Goal: Check status: Check status

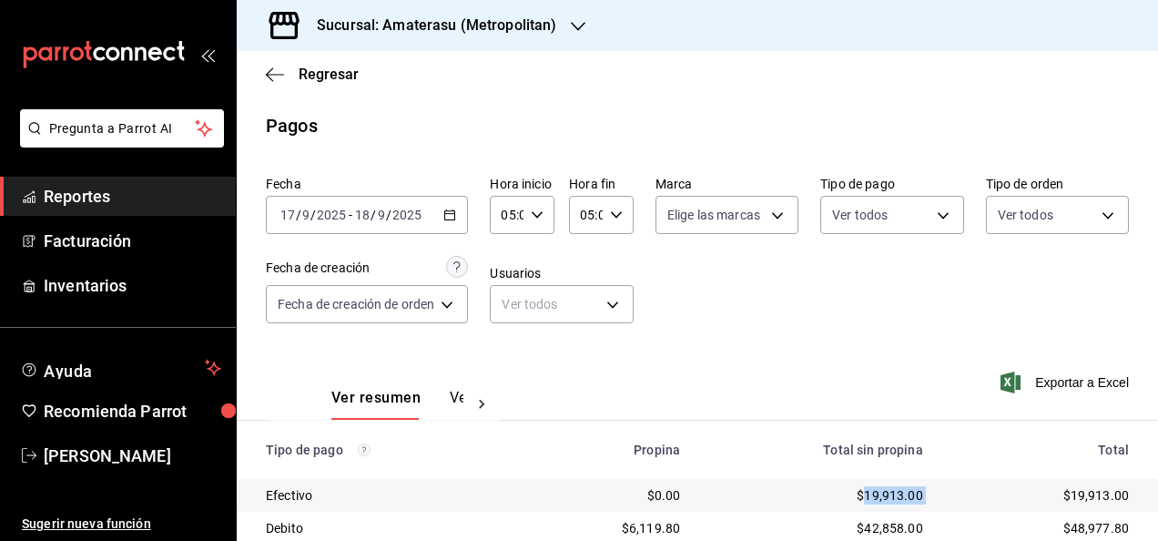
scroll to position [262, 0]
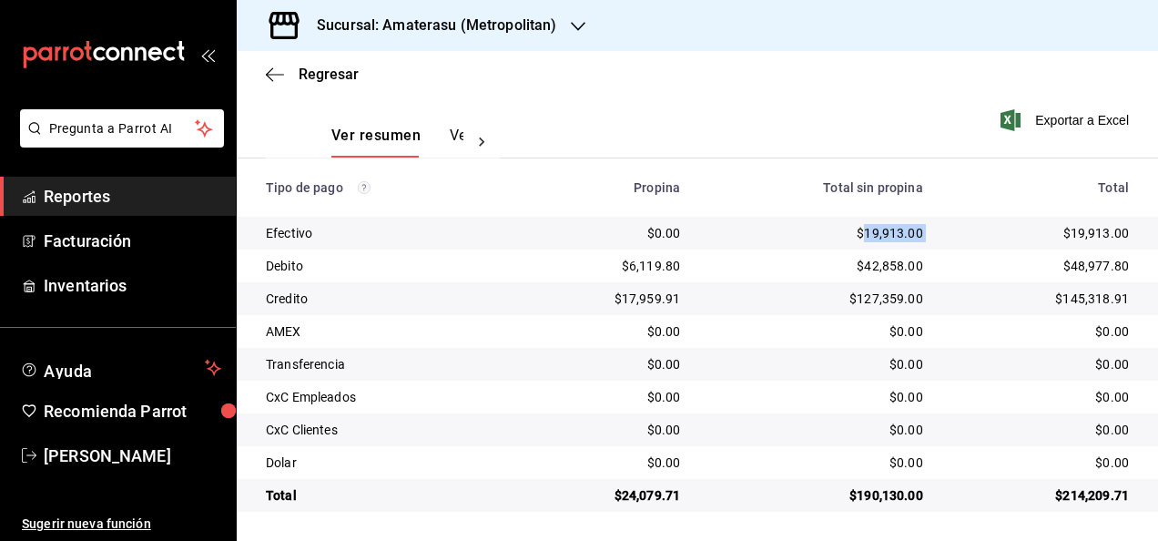
click at [579, 24] on icon "button" at bounding box center [578, 26] width 15 height 15
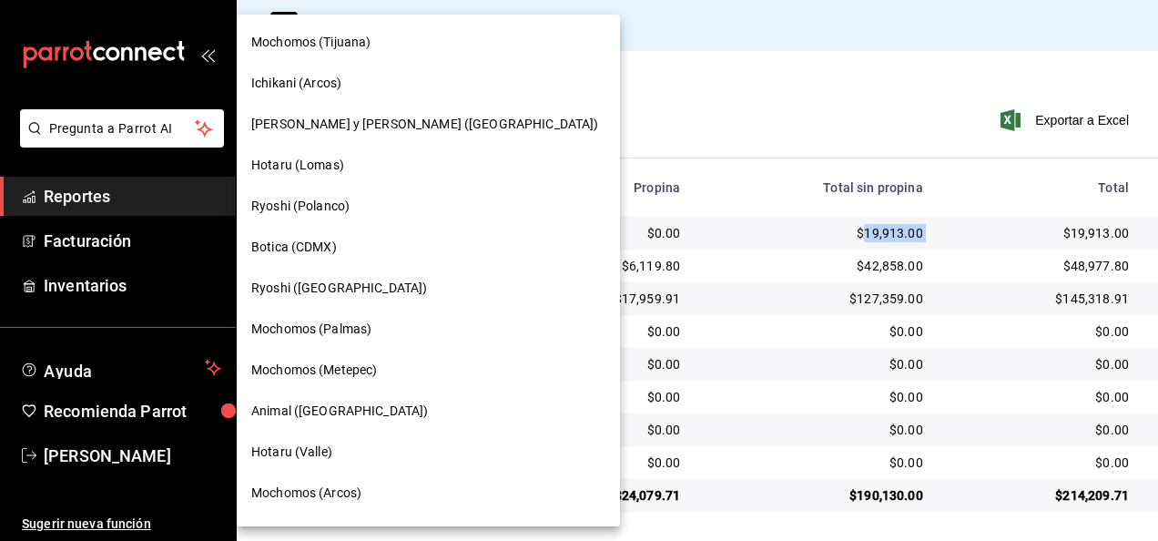
click at [401, 164] on div "Hotaru (Lomas)" at bounding box center [428, 165] width 354 height 19
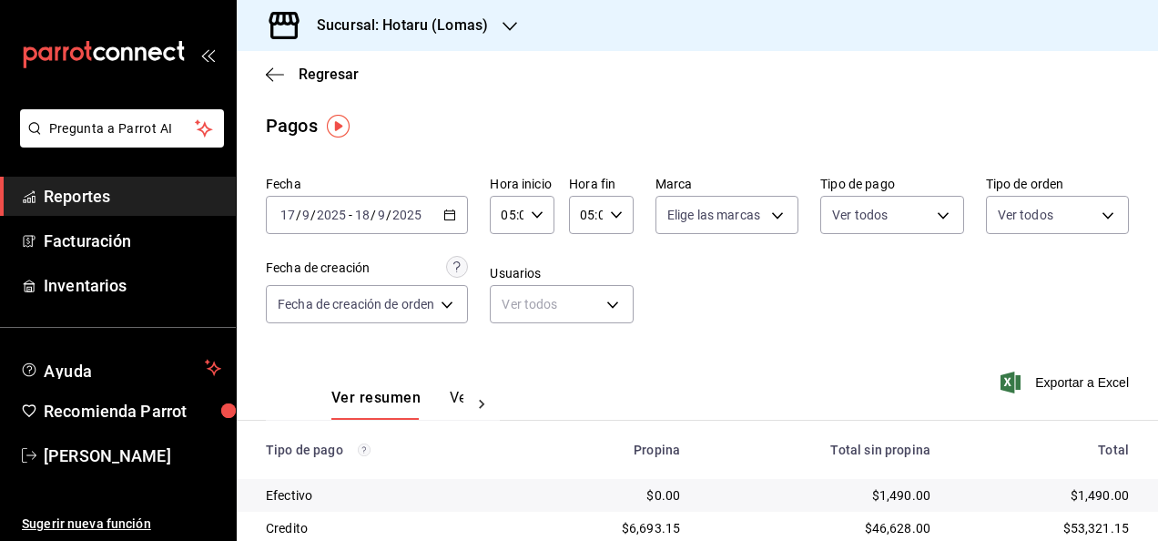
click at [597, 215] on input "05:00" at bounding box center [586, 215] width 34 height 36
click at [617, 251] on button "00" at bounding box center [616, 261] width 25 height 36
click at [737, 281] on div at bounding box center [579, 270] width 1158 height 541
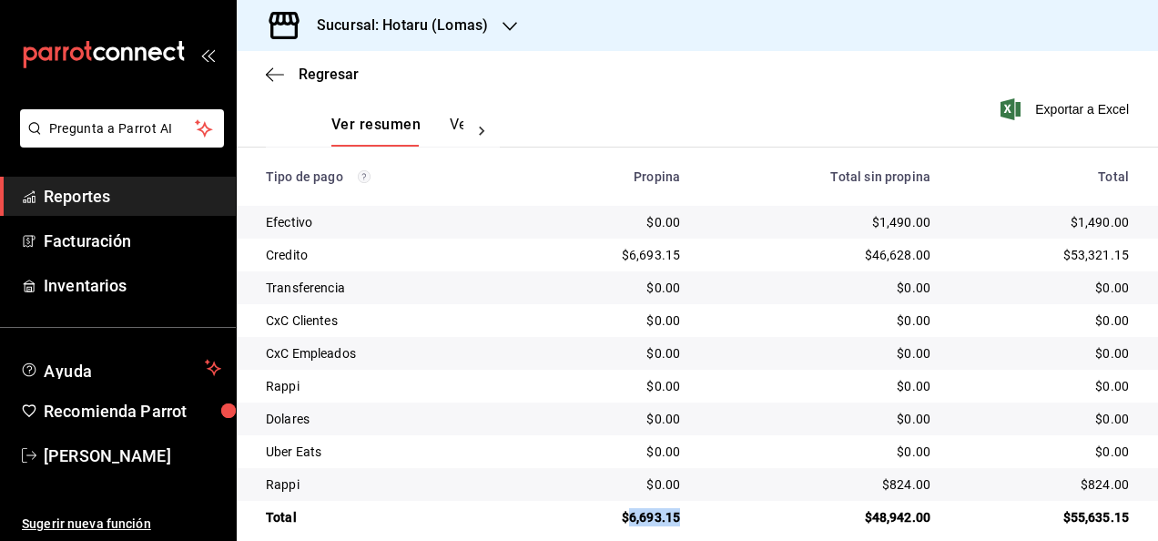
drag, startPoint x: 623, startPoint y: 515, endPoint x: 683, endPoint y: 509, distance: 60.4
click at [683, 509] on td "$6,693.15" at bounding box center [609, 517] width 170 height 33
copy div "6,693.15"
drag, startPoint x: 871, startPoint y: 223, endPoint x: 925, endPoint y: 218, distance: 54.0
click at [925, 218] on td "$1,490.00" at bounding box center [820, 222] width 250 height 33
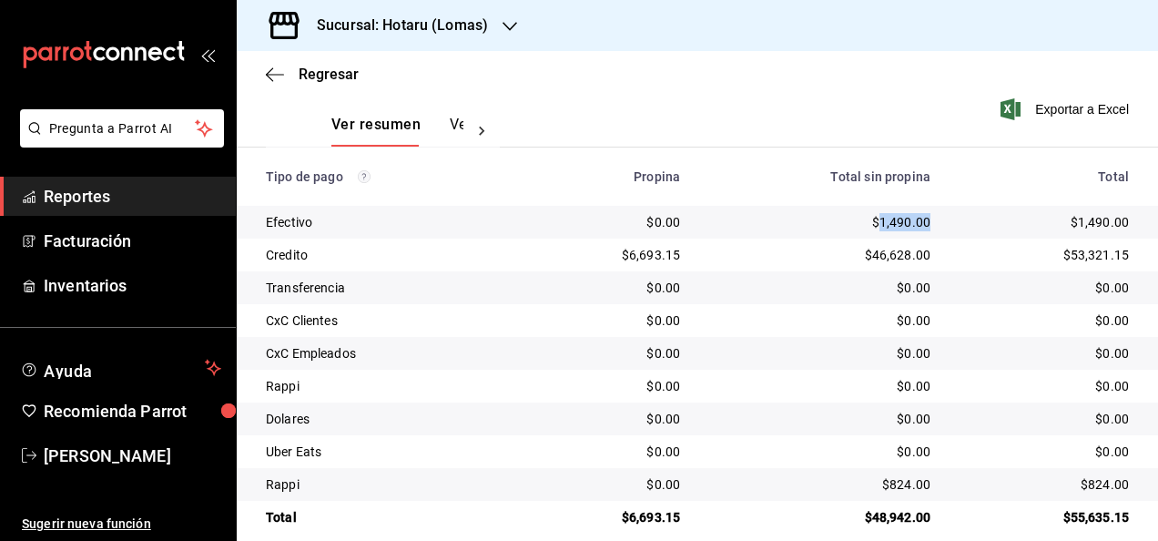
copy div "1,490.00"
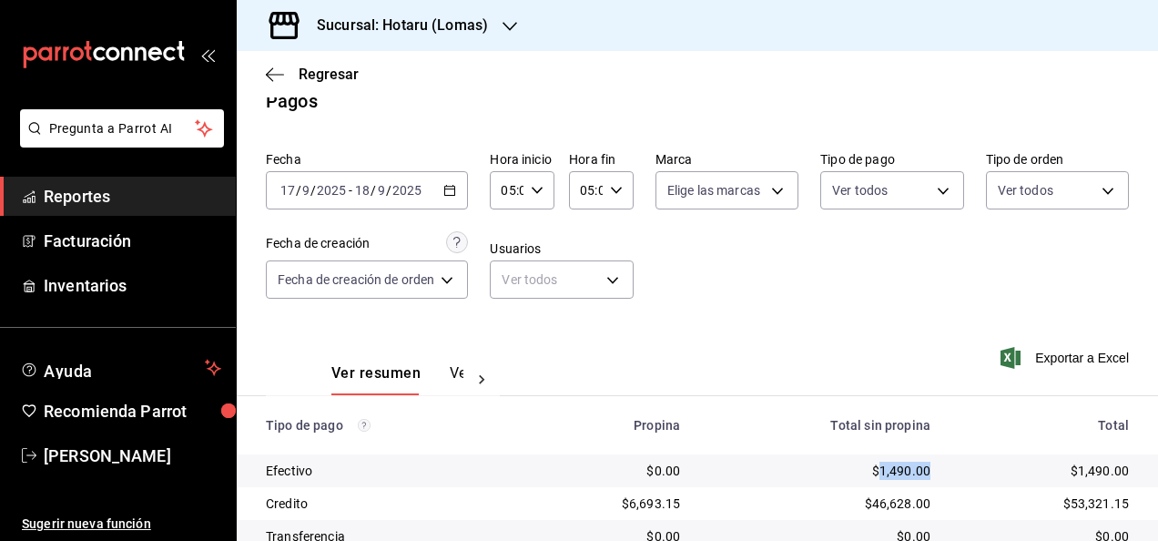
scroll to position [0, 0]
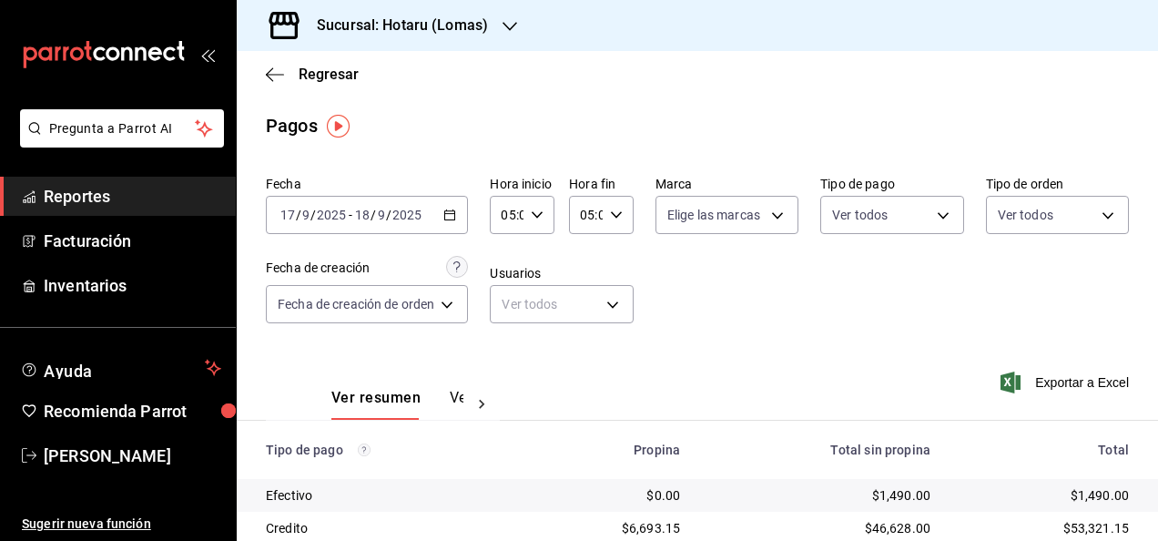
click at [451, 223] on div "[DATE] [DATE] - [DATE] [DATE]" at bounding box center [367, 215] width 202 height 38
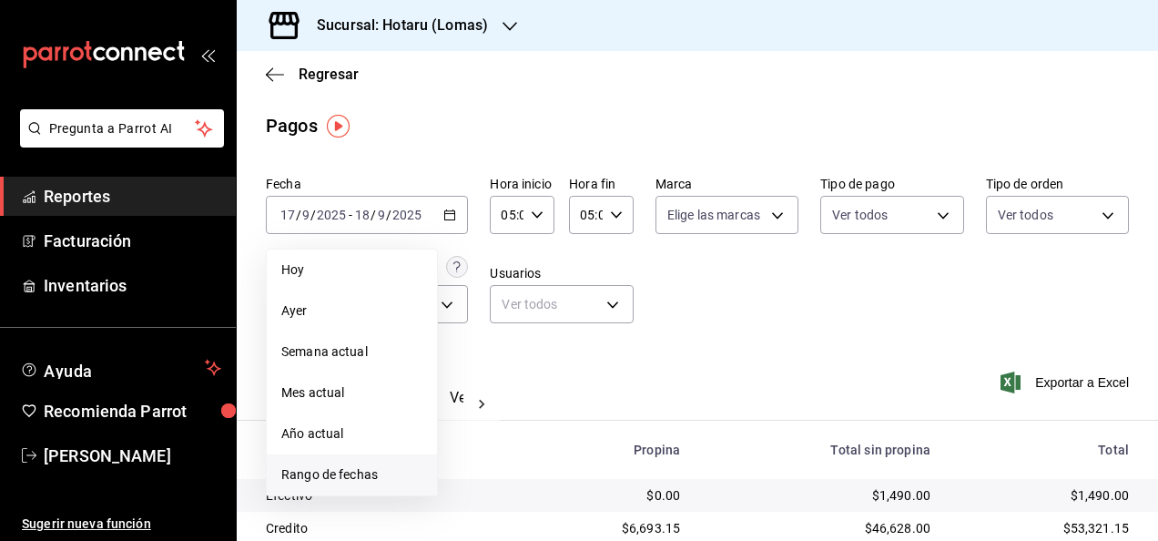
click at [366, 470] on span "Rango de fechas" at bounding box center [351, 474] width 141 height 19
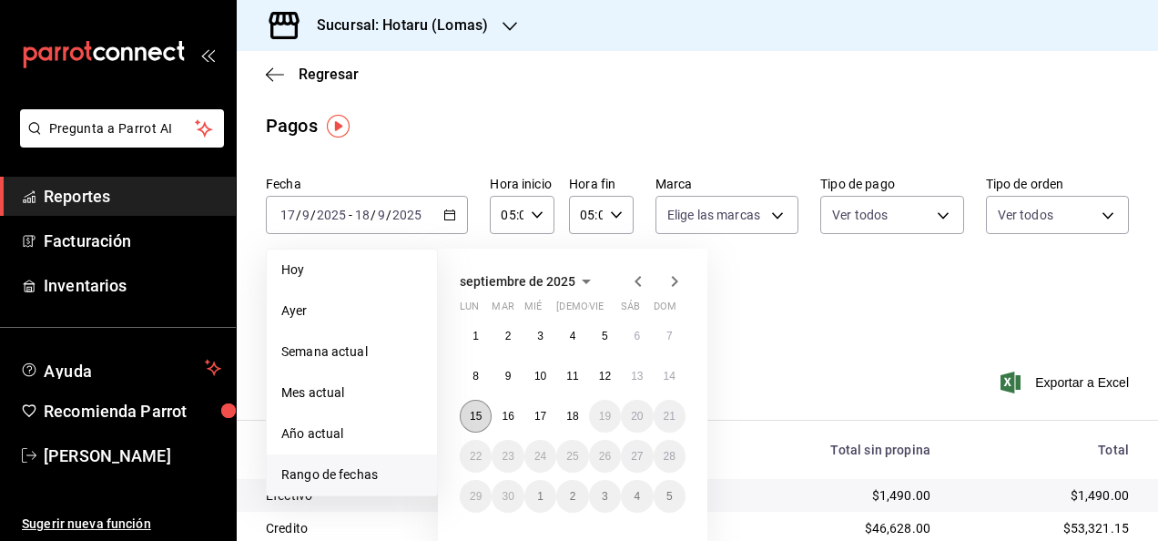
click at [482, 416] on abbr "15" at bounding box center [476, 416] width 12 height 13
click at [506, 416] on abbr "16" at bounding box center [508, 416] width 12 height 13
type input "00:00"
type input "23:59"
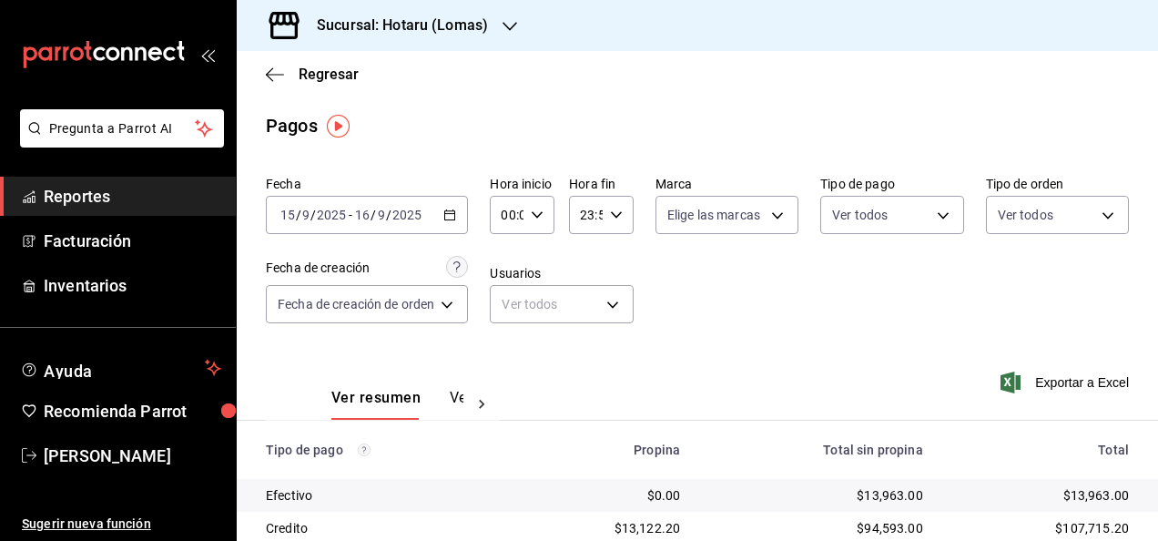
click at [539, 221] on div "00:00 Hora inicio" at bounding box center [522, 215] width 65 height 38
click at [508, 309] on button "05" at bounding box center [507, 297] width 25 height 36
type input "05:00"
click at [621, 224] on div at bounding box center [579, 270] width 1158 height 541
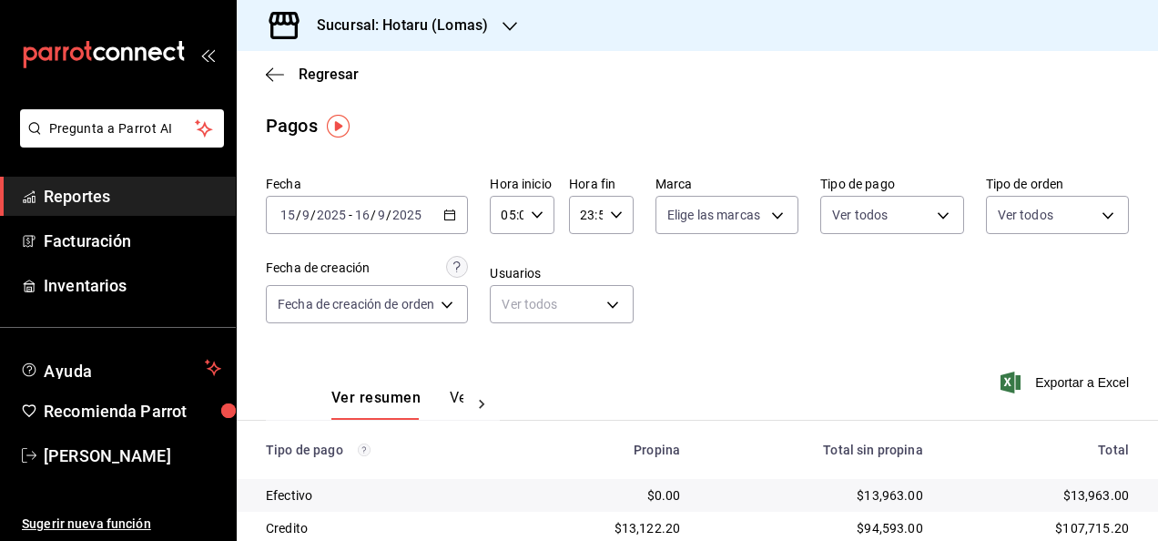
click at [621, 224] on div "23:59 Hora fin" at bounding box center [601, 215] width 65 height 38
click at [585, 311] on span "05" at bounding box center [584, 305] width 3 height 15
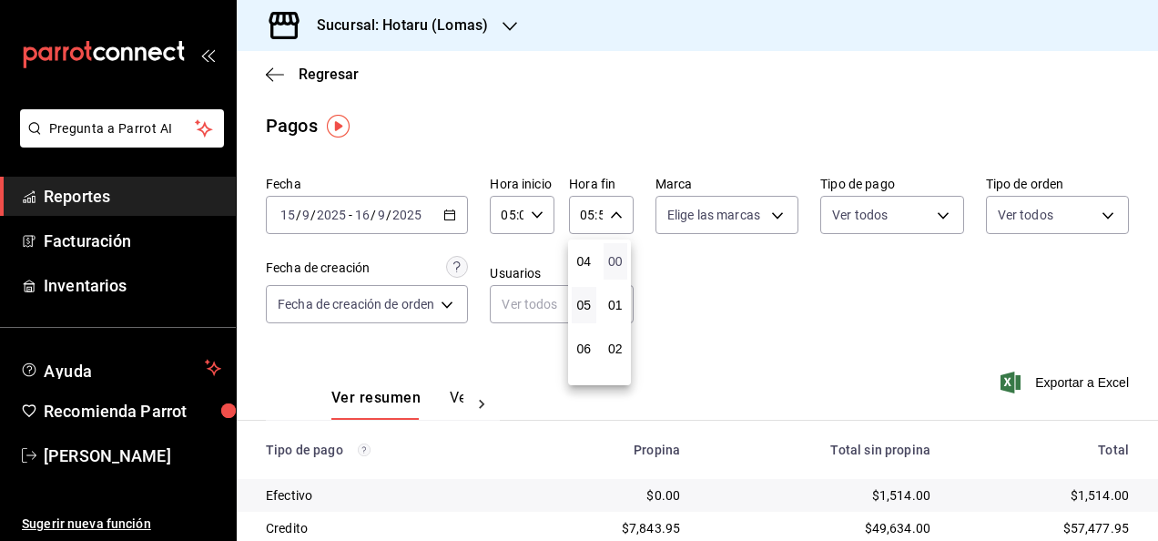
click at [617, 267] on span "00" at bounding box center [615, 261] width 3 height 15
type input "05:00"
click at [616, 264] on span "00" at bounding box center [615, 261] width 3 height 15
click at [762, 279] on div at bounding box center [579, 270] width 1158 height 541
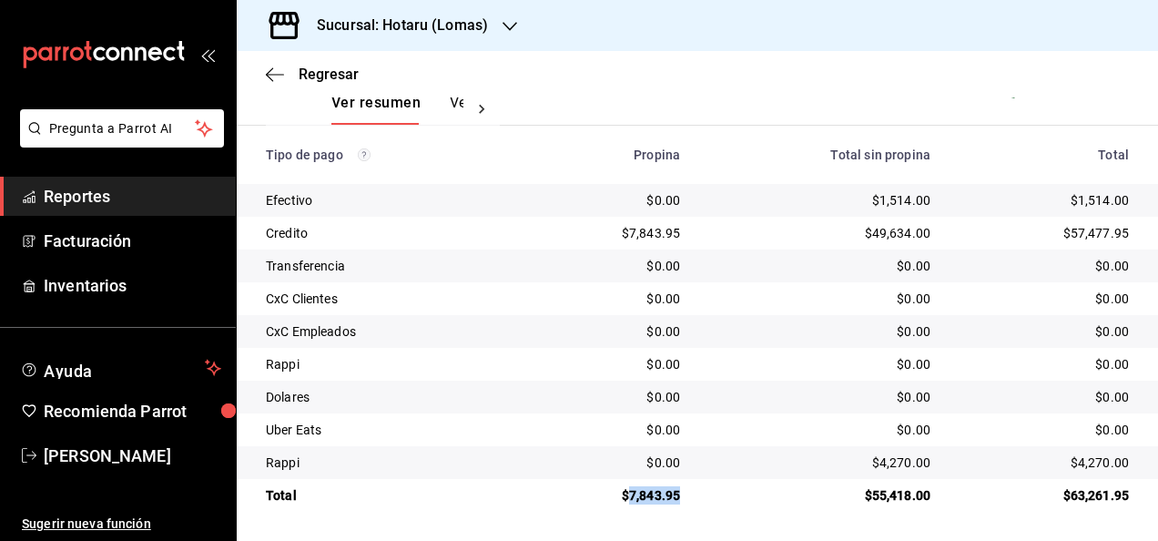
drag, startPoint x: 626, startPoint y: 502, endPoint x: 676, endPoint y: 504, distance: 50.1
click at [676, 504] on td "$7,843.95" at bounding box center [609, 495] width 170 height 33
copy div "7,843.95"
drag, startPoint x: 868, startPoint y: 200, endPoint x: 926, endPoint y: 204, distance: 57.5
click at [926, 204] on td "$1,514.00" at bounding box center [820, 200] width 250 height 33
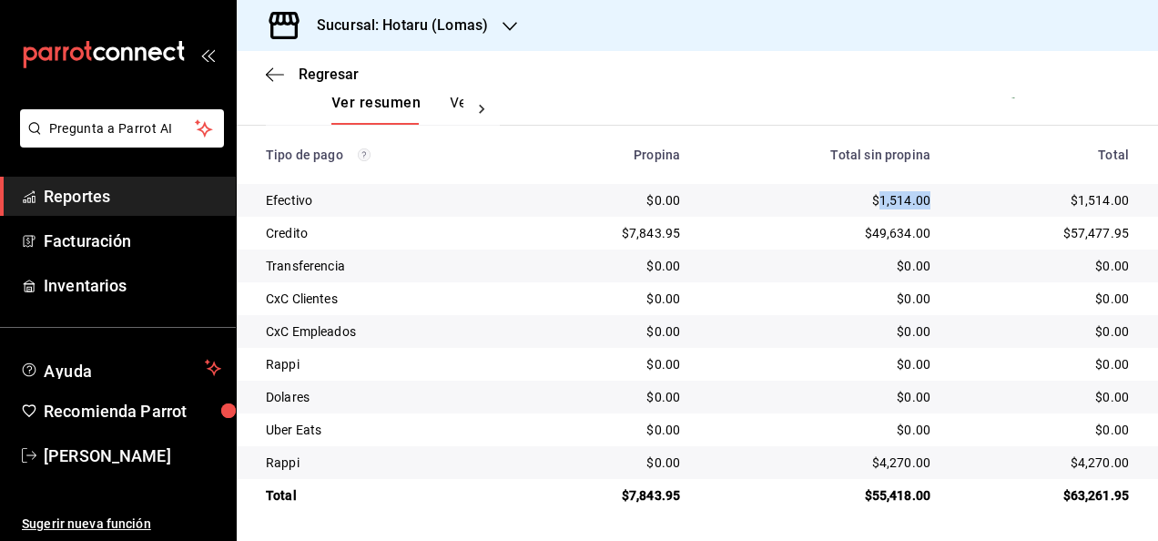
copy div "1,514.00"
